Goal: Entertainment & Leisure: Consume media (video, audio)

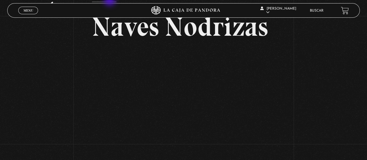
scroll to position [30, 0]
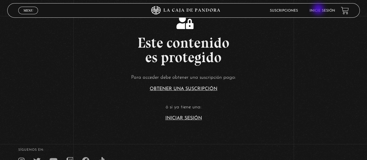
click at [319, 10] on link "Inicie sesión" at bounding box center [322, 10] width 26 height 3
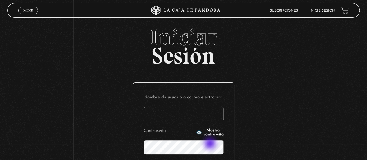
scroll to position [87, 0]
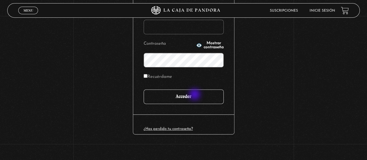
type input "[EMAIL_ADDRESS][DOMAIN_NAME]"
click at [195, 95] on input "Acceder" at bounding box center [184, 96] width 80 height 14
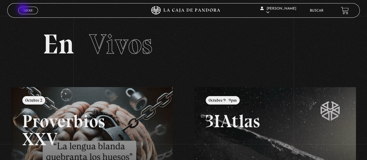
click at [24, 10] on span "Menu" at bounding box center [28, 10] width 10 height 3
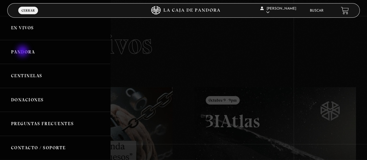
click at [23, 52] on link "Pandora" at bounding box center [55, 52] width 110 height 24
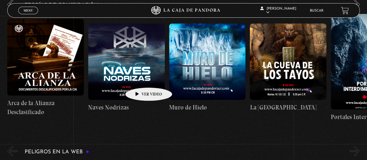
scroll to position [0, 5]
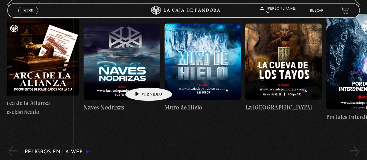
click at [139, 79] on figure at bounding box center [121, 61] width 77 height 77
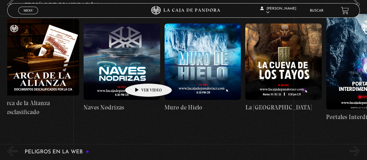
click at [139, 75] on figure at bounding box center [121, 61] width 77 height 77
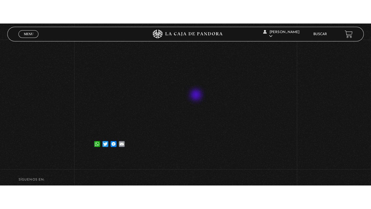
scroll to position [58, 0]
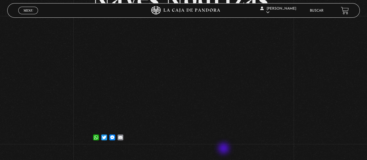
click at [225, 149] on div "Volver [DATE] Naves Nodrizas WhatsApp Twitter Messenger Email" at bounding box center [183, 62] width 183 height 177
